Goal: Find specific page/section: Find specific page/section

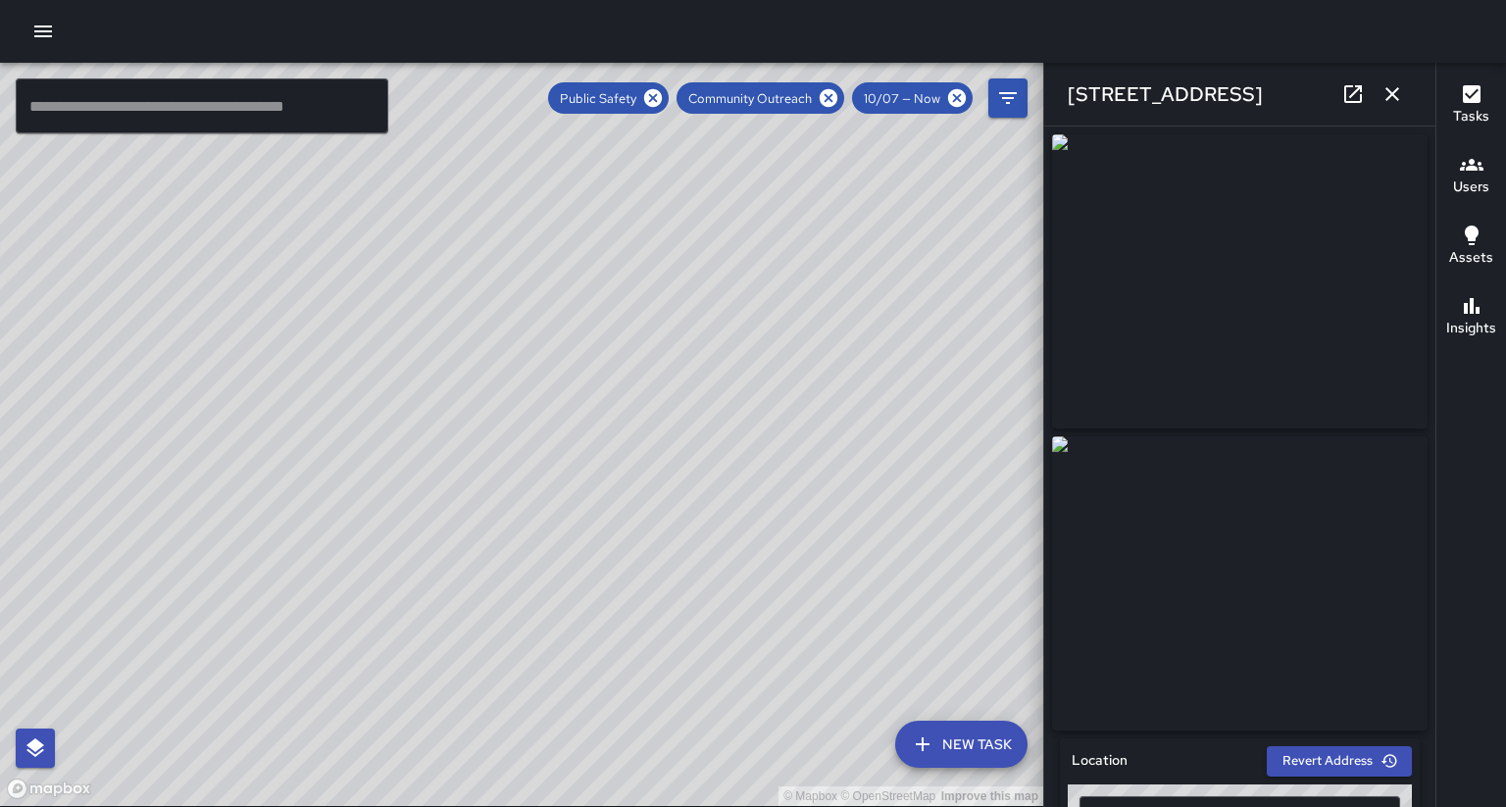
click at [52, 93] on input "text" at bounding box center [202, 105] width 373 height 55
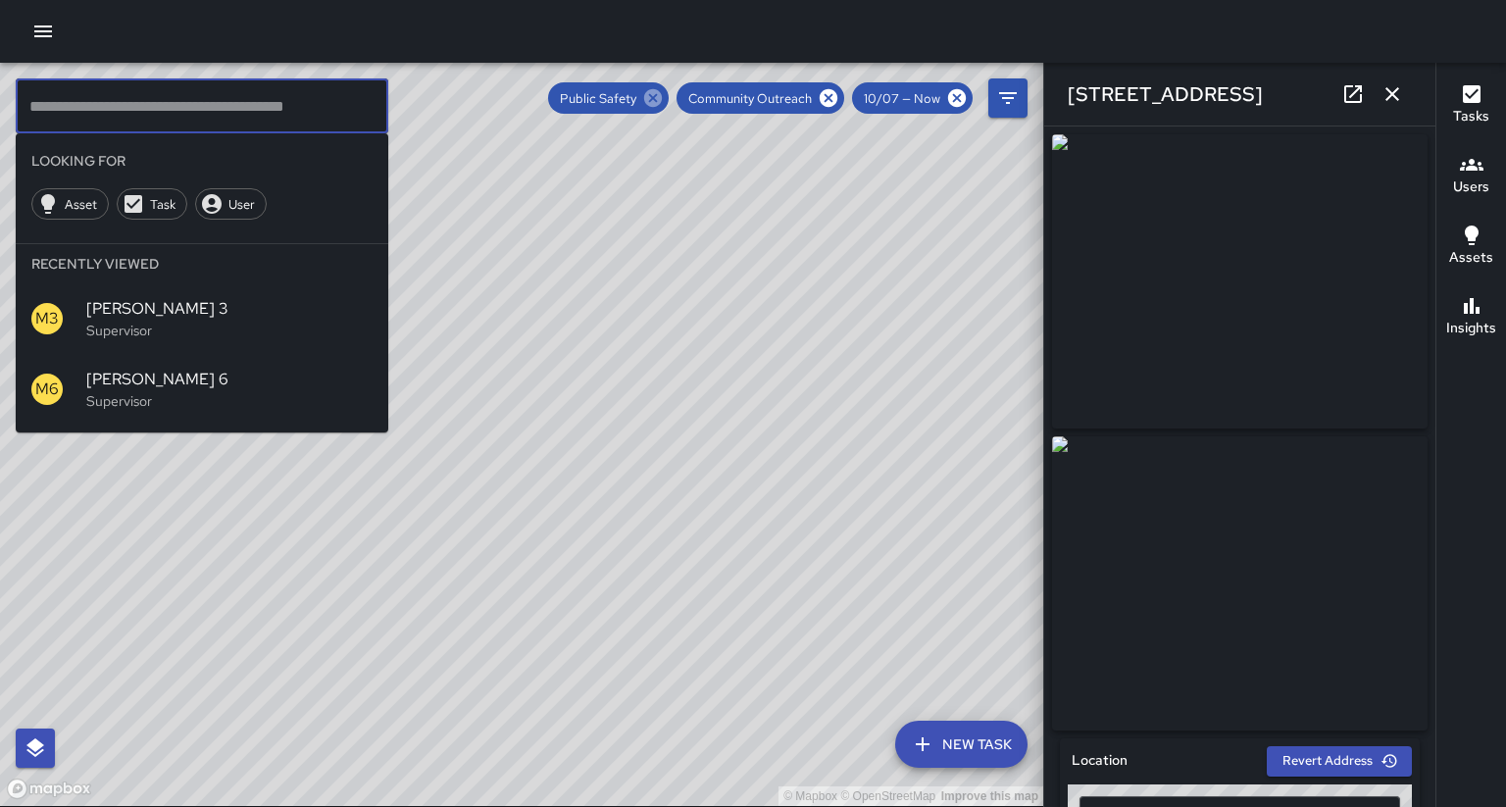
click at [662, 97] on icon at bounding box center [653, 98] width 18 height 18
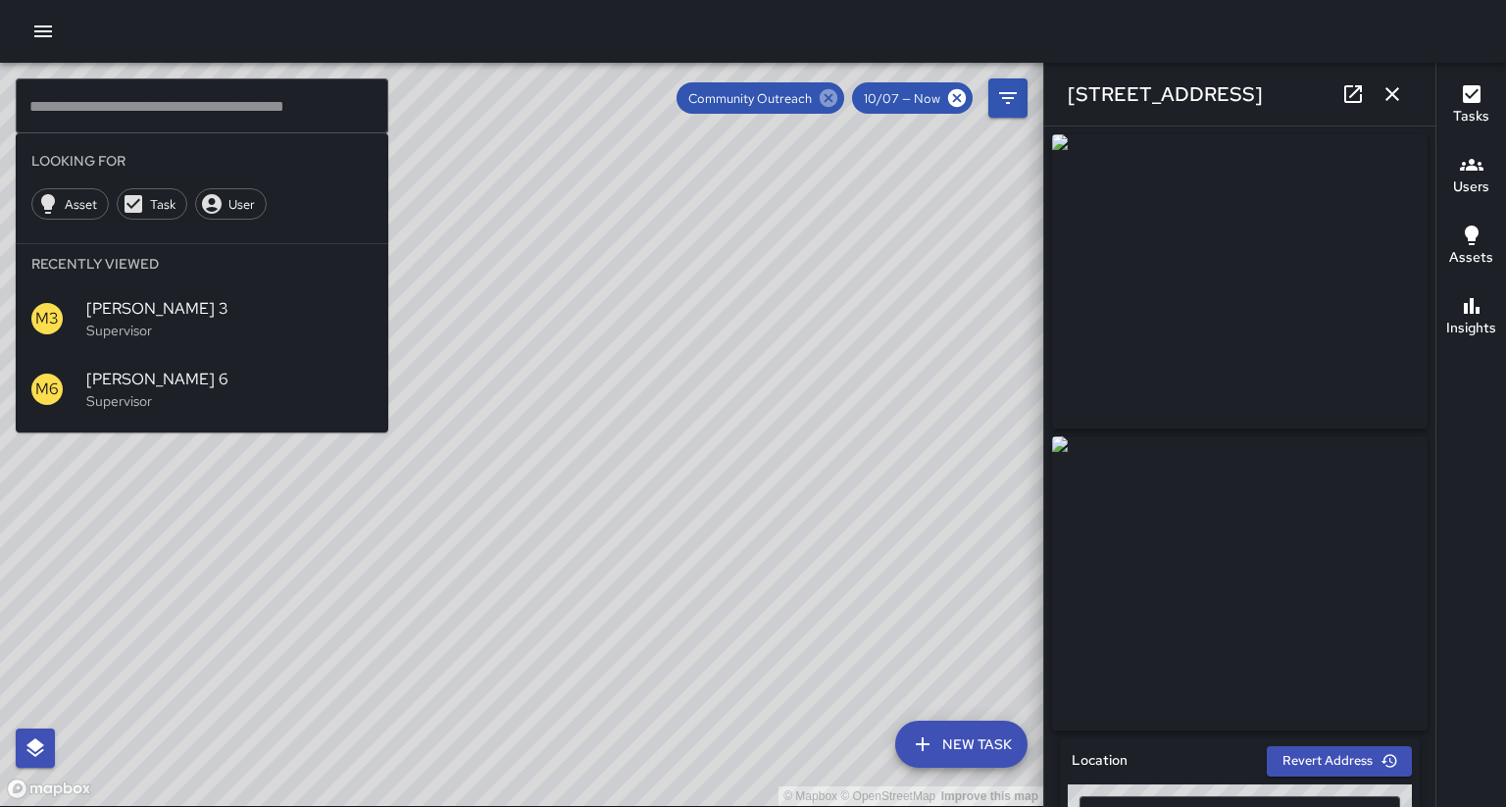
drag, startPoint x: 841, startPoint y: 102, endPoint x: 852, endPoint y: 99, distance: 11.2
click at [844, 101] on div "Community Outreach" at bounding box center [761, 97] width 168 height 31
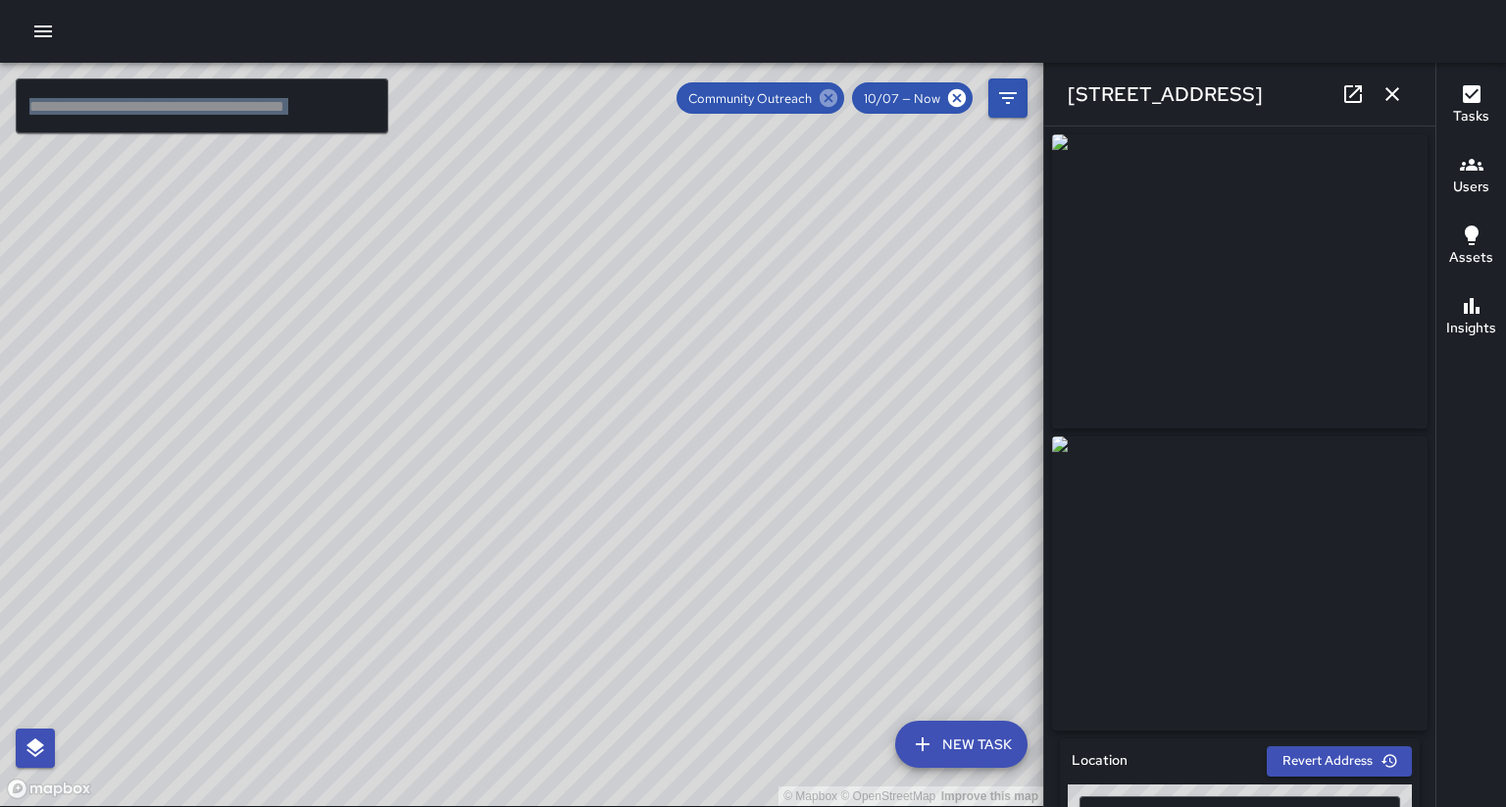
click at [839, 99] on icon at bounding box center [829, 98] width 22 height 22
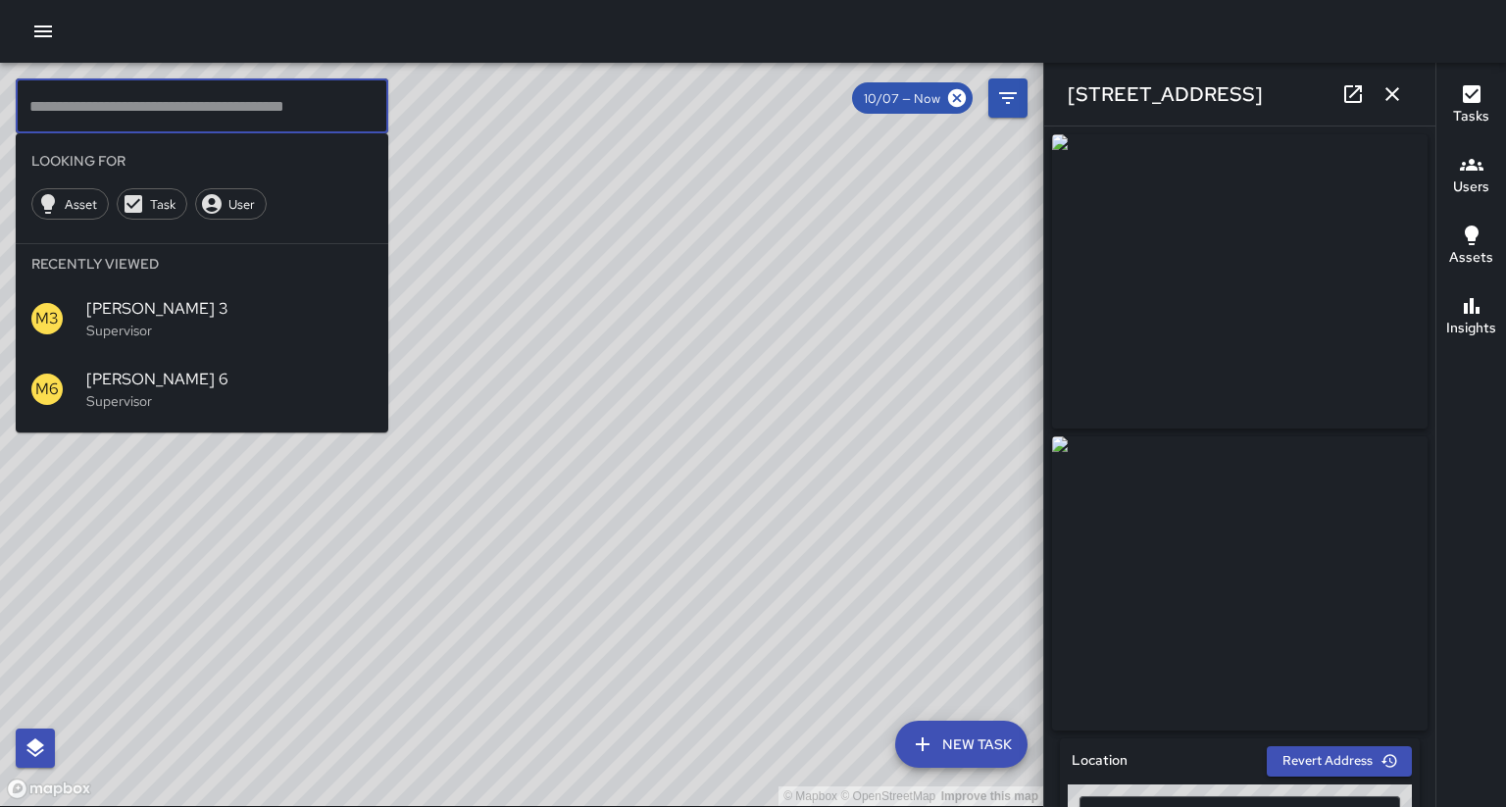
click at [47, 81] on input "text" at bounding box center [202, 105] width 373 height 55
type input "*"
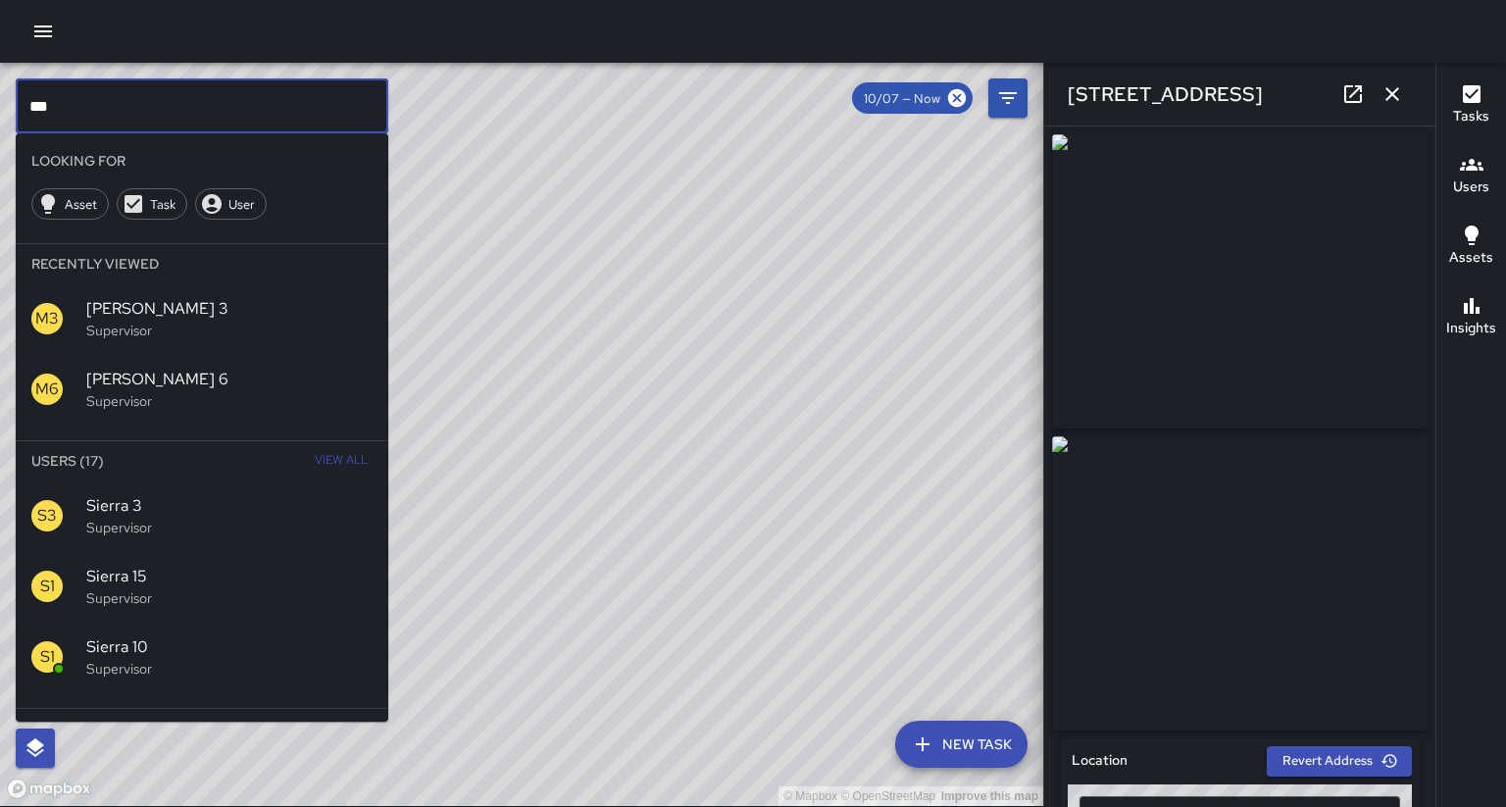
type input "***"
click at [154, 659] on p "Supervisor" at bounding box center [229, 669] width 286 height 20
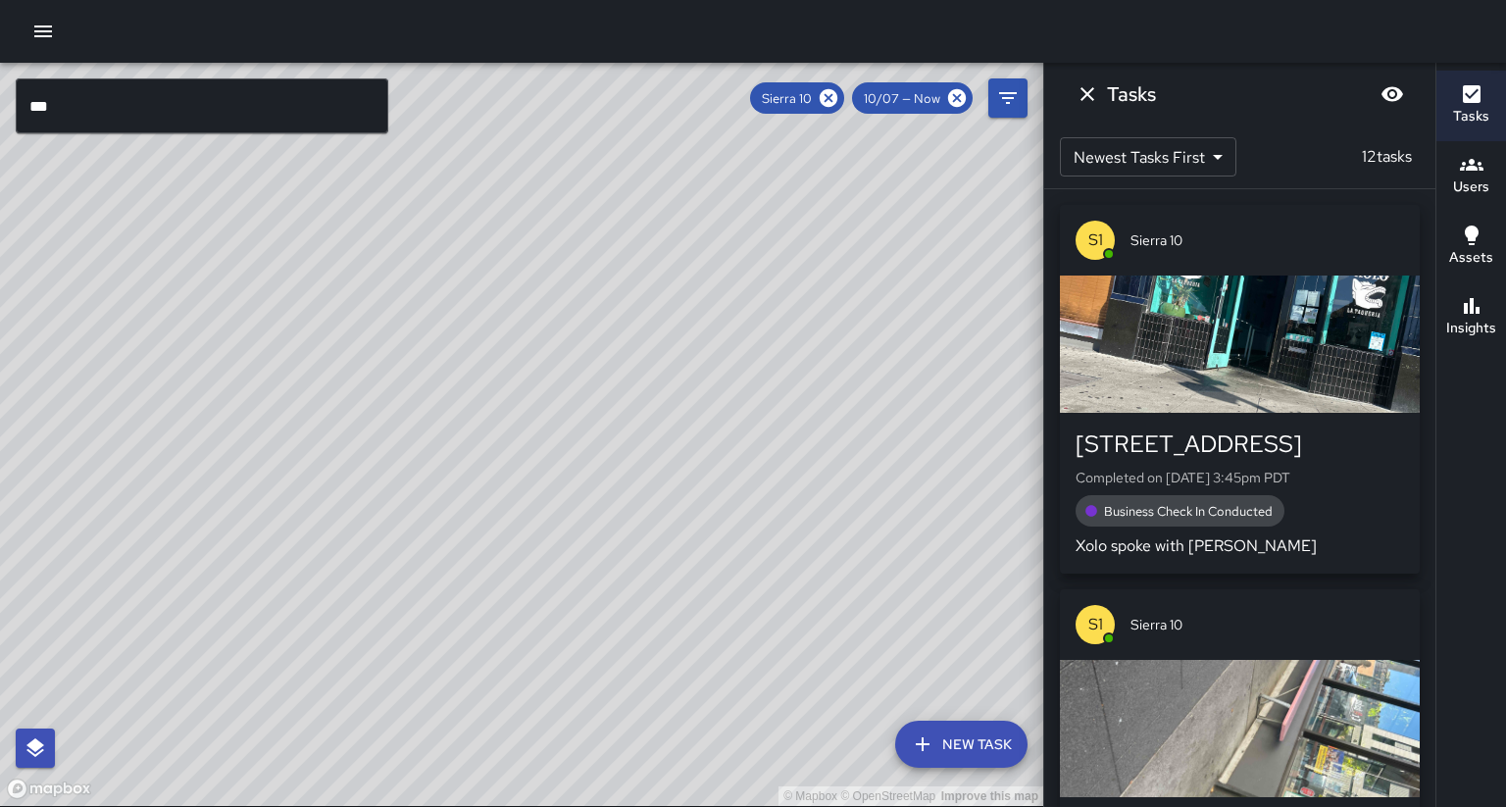
drag, startPoint x: 621, startPoint y: 659, endPoint x: 544, endPoint y: 608, distance: 91.9
click at [544, 608] on div "© Mapbox © OpenStreetMap Improve this map" at bounding box center [521, 434] width 1043 height 743
drag, startPoint x: 531, startPoint y: 620, endPoint x: 557, endPoint y: 452, distance: 169.6
click at [557, 452] on div "© Mapbox © OpenStreetMap Improve this map" at bounding box center [521, 434] width 1043 height 743
drag, startPoint x: 441, startPoint y: 601, endPoint x: 365, endPoint y: 486, distance: 137.9
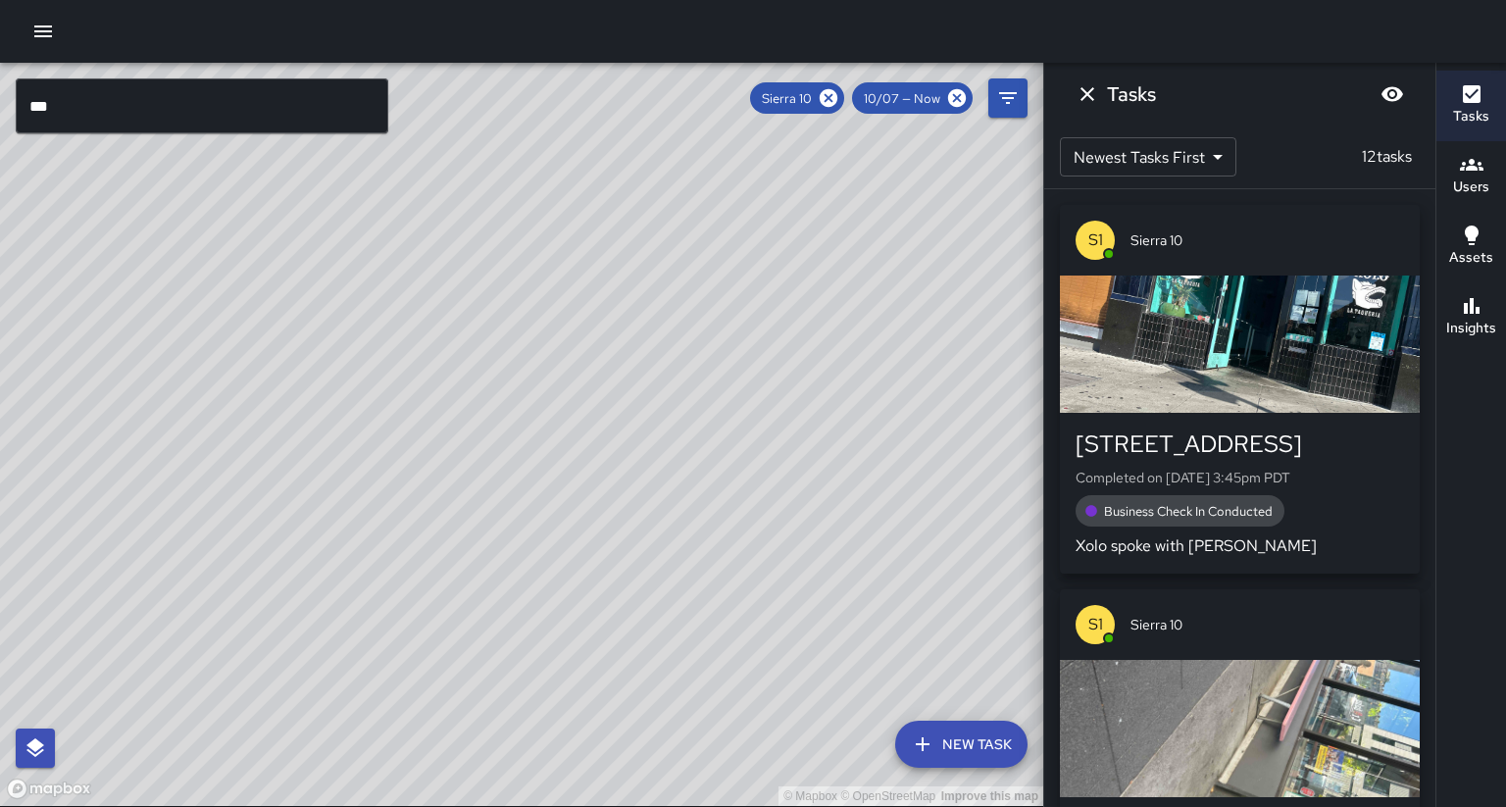
click at [365, 486] on div "© Mapbox © OpenStreetMap Improve this map" at bounding box center [521, 434] width 1043 height 743
click at [378, 504] on div "© Mapbox © OpenStreetMap Improve this map" at bounding box center [521, 434] width 1043 height 743
click at [1467, 318] on h6 "Insights" at bounding box center [1471, 329] width 50 height 22
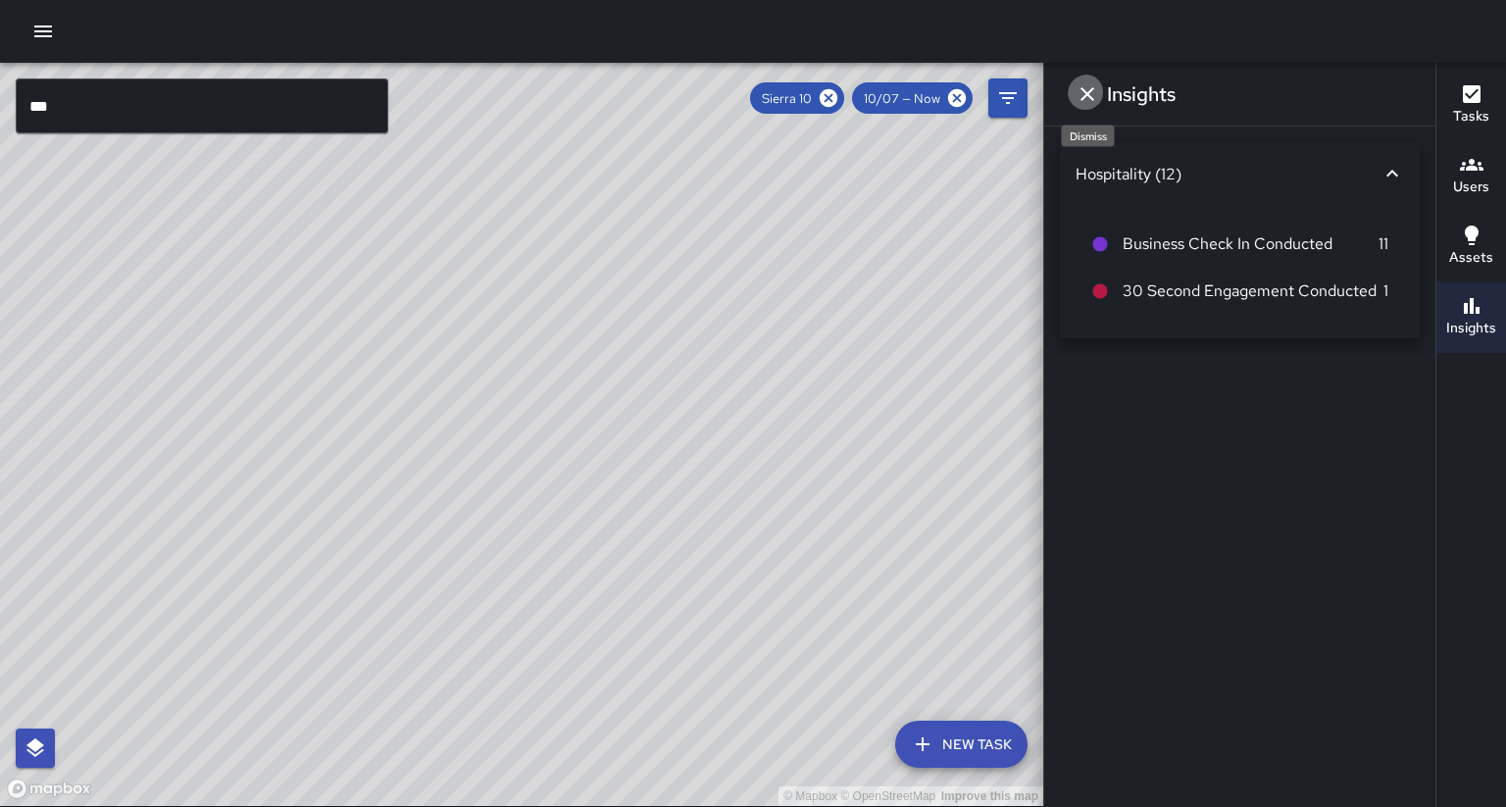
click at [1084, 94] on icon "Dismiss" at bounding box center [1088, 94] width 14 height 14
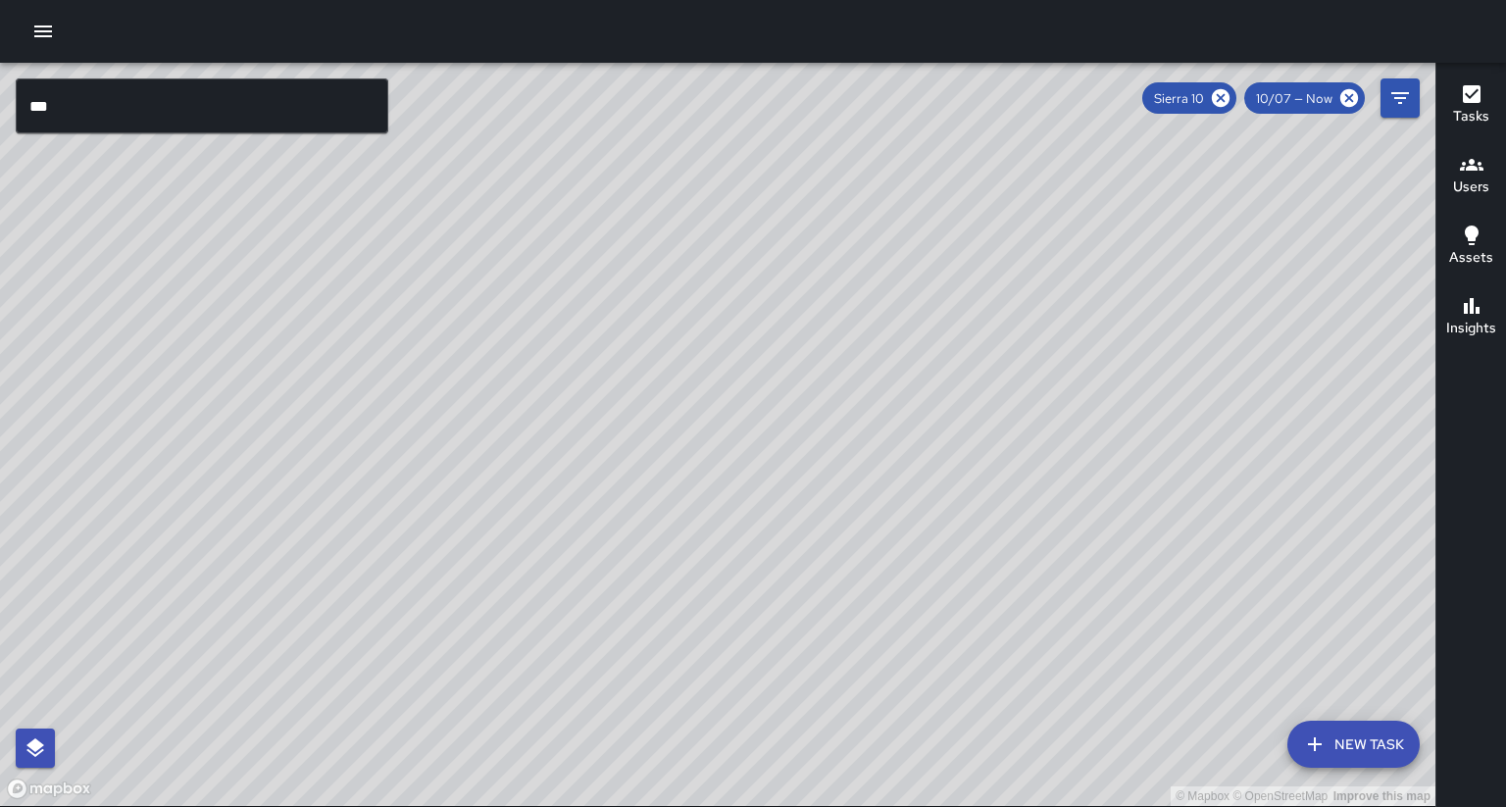
drag, startPoint x: 735, startPoint y: 480, endPoint x: 764, endPoint y: 428, distance: 59.2
click at [731, 459] on div "© Mapbox © OpenStreetMap Improve this map" at bounding box center [718, 434] width 1436 height 743
click at [1230, 92] on icon at bounding box center [1221, 98] width 18 height 18
drag, startPoint x: 1000, startPoint y: 451, endPoint x: 994, endPoint y: 392, distance: 59.1
click at [994, 392] on div "© Mapbox © OpenStreetMap Improve this map" at bounding box center [718, 434] width 1436 height 743
